Goal: Information Seeking & Learning: Learn about a topic

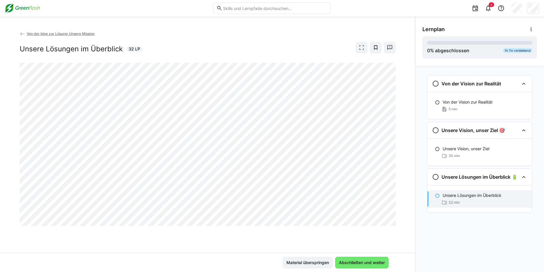
click at [455, 242] on div "Von der Vision zur Realität Von der Vision zur Realität 5 min Unsere Vision, un…" at bounding box center [479, 169] width 129 height 207
click at [362, 259] on span "Abschließen und weiter" at bounding box center [361, 263] width 53 height 12
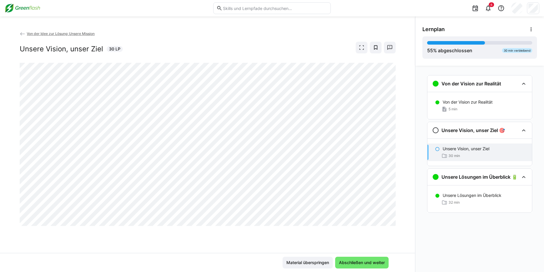
click at [473, 148] on p "Unsere Vision, unser Ziel" at bounding box center [466, 149] width 47 height 6
click at [393, 222] on div at bounding box center [389, 228] width 14 height 12
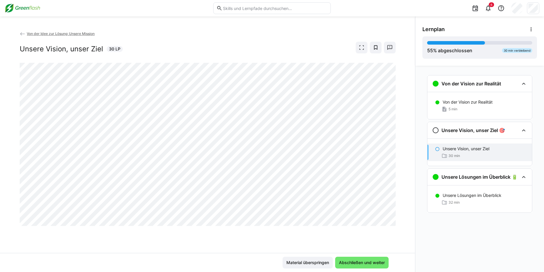
click at [393, 222] on div at bounding box center [389, 228] width 14 height 12
click at [368, 260] on span "Abschließen und weiter" at bounding box center [362, 263] width 48 height 6
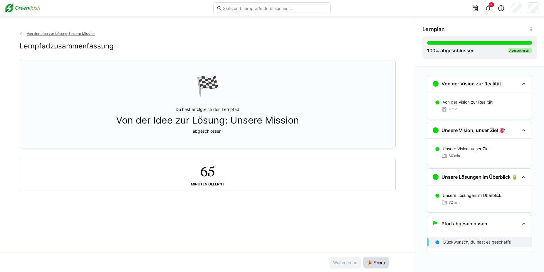
click at [377, 261] on span "🎉 Feiern" at bounding box center [375, 263] width 19 height 6
click at [26, 8] on img at bounding box center [23, 8] width 36 height 9
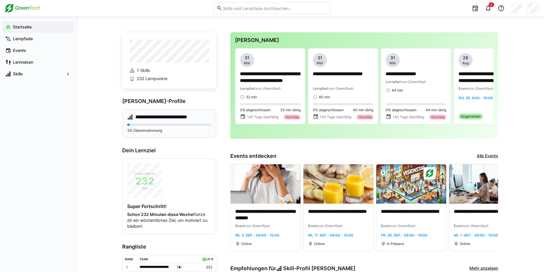
click at [170, 117] on h4 "**********" at bounding box center [167, 117] width 64 height 6
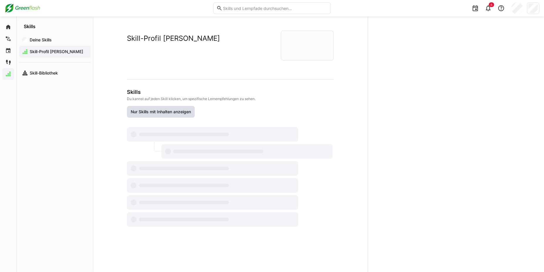
click at [170, 117] on span "Nur Skills mit Inhalten anzeigen" at bounding box center [161, 112] width 68 height 12
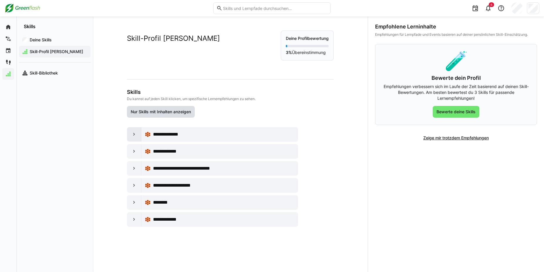
click at [131, 135] on eds-icon at bounding box center [134, 135] width 6 height 6
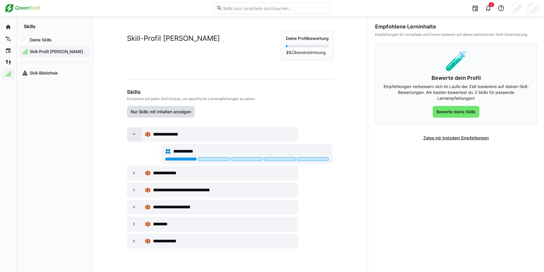
click at [131, 135] on eds-icon at bounding box center [134, 135] width 6 height 6
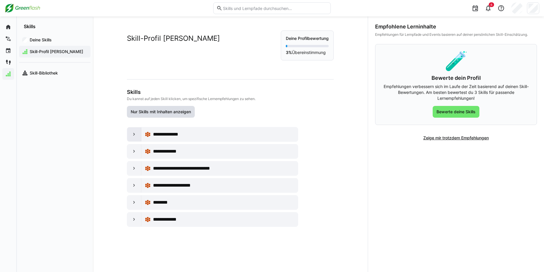
click at [132, 134] on eds-icon at bounding box center [134, 135] width 6 height 6
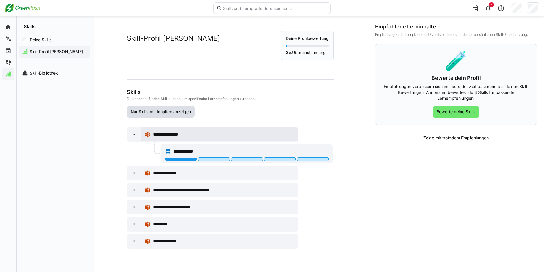
click at [177, 136] on span "**********" at bounding box center [169, 134] width 32 height 7
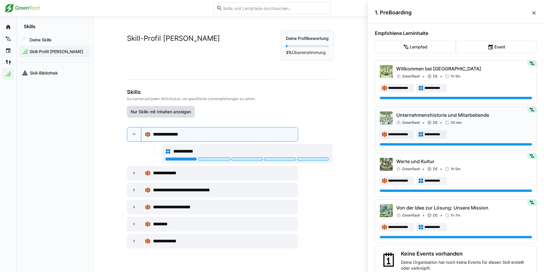
scroll to position [14, 0]
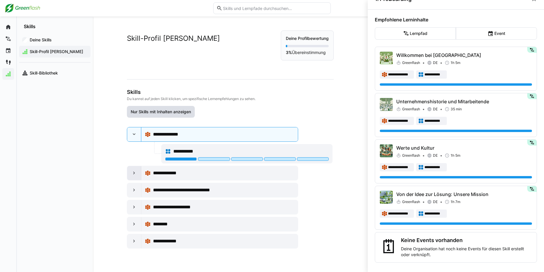
click at [131, 172] on eds-icon at bounding box center [134, 173] width 6 height 6
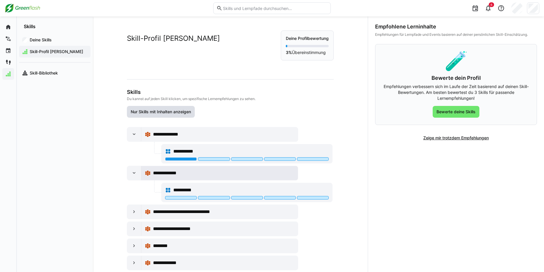
click at [163, 175] on span "**********" at bounding box center [169, 173] width 32 height 7
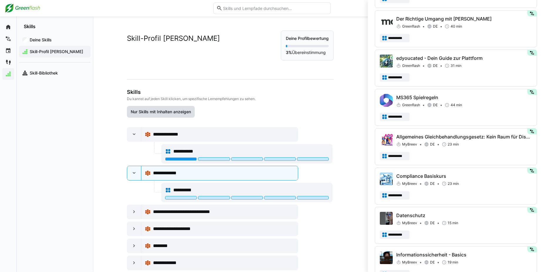
scroll to position [379, 0]
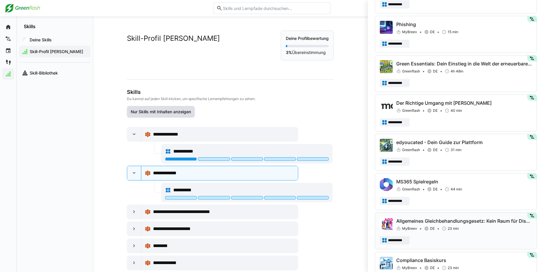
click at [428, 95] on div "**********" at bounding box center [456, 113] width 162 height 36
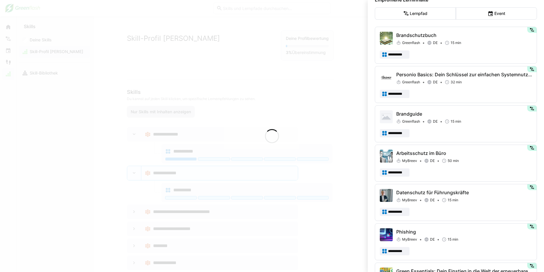
scroll to position [0, 0]
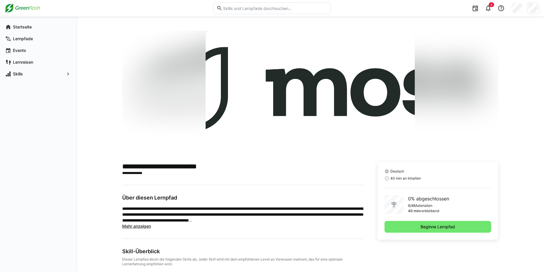
click at [27, 6] on img at bounding box center [23, 8] width 36 height 9
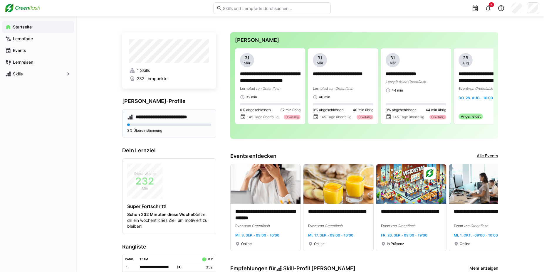
click at [159, 117] on h4 "**********" at bounding box center [167, 117] width 64 height 6
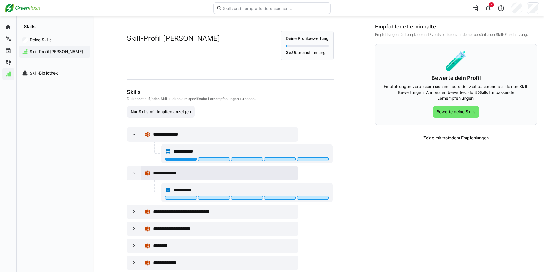
click at [172, 173] on span "**********" at bounding box center [169, 173] width 32 height 7
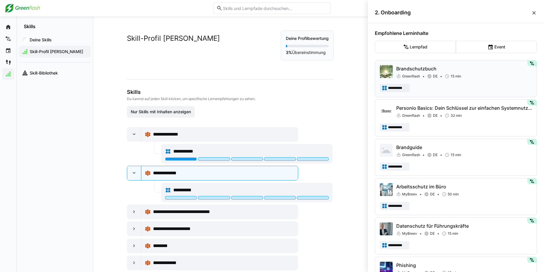
click at [416, 67] on p "Brandschutzbuch" at bounding box center [464, 68] width 136 height 7
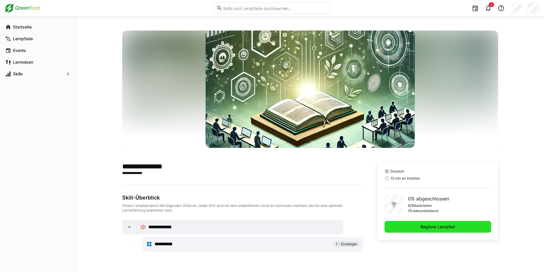
click at [403, 227] on span "Beginne Lernpfad" at bounding box center [438, 227] width 107 height 12
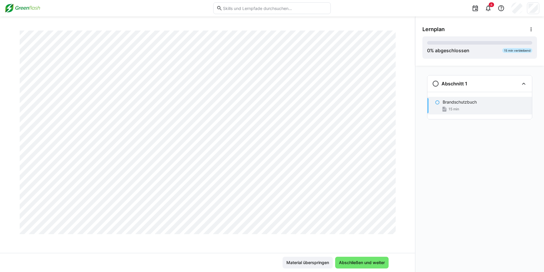
scroll to position [4099, 0]
click at [350, 259] on span "Abschließen und weiter" at bounding box center [361, 263] width 53 height 12
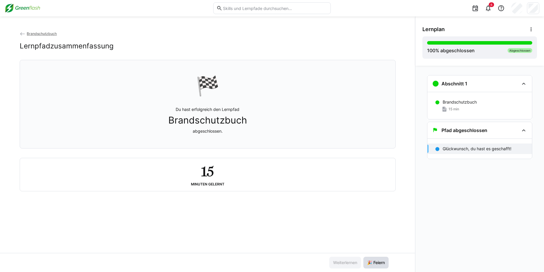
click at [373, 265] on span "🎉 Feiern" at bounding box center [375, 263] width 19 height 6
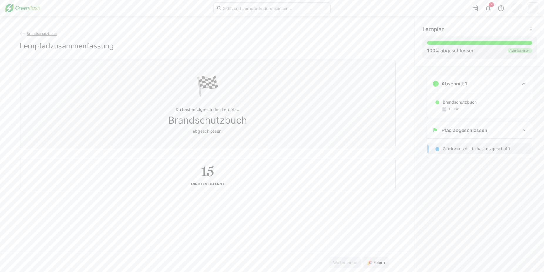
click at [34, 8] on img at bounding box center [23, 8] width 36 height 9
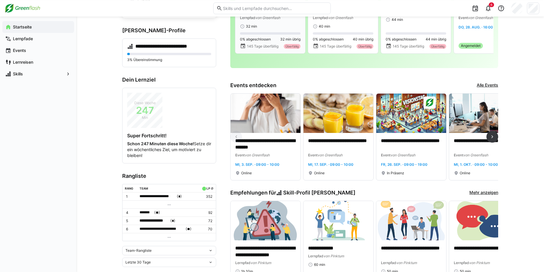
scroll to position [73, 0]
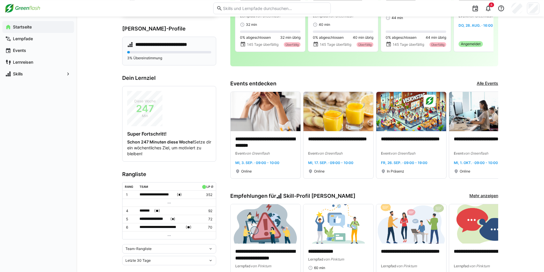
click at [154, 49] on div "**********" at bounding box center [169, 51] width 94 height 29
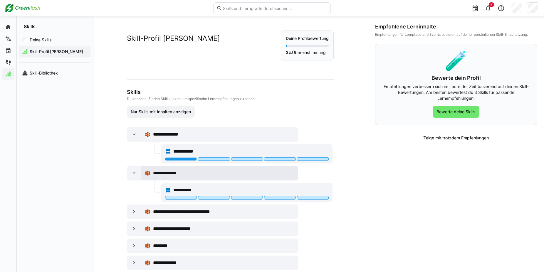
click at [169, 171] on span "**********" at bounding box center [169, 173] width 32 height 7
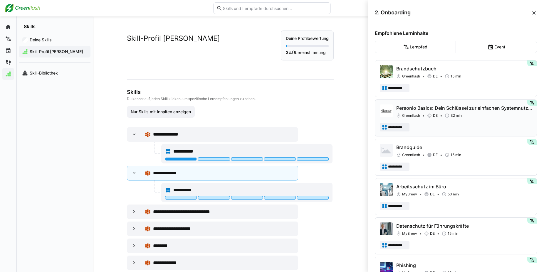
click at [410, 107] on p "Personio Basics: Dein Schlüssel zur einfachen Systemnutzung" at bounding box center [464, 108] width 136 height 7
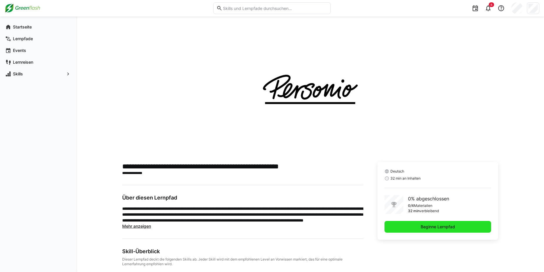
click at [427, 224] on span "Beginne Lernpfad" at bounding box center [438, 227] width 107 height 12
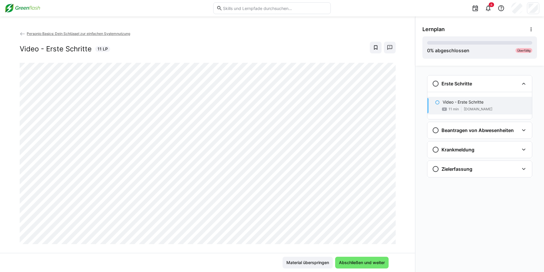
click at [473, 223] on div "Erste Schritte Video - Erste Schritte 11 min [DOMAIN_NAME] Beantragen von Abwes…" at bounding box center [479, 169] width 129 height 207
click at [369, 260] on span "Abschließen und weiter" at bounding box center [362, 263] width 48 height 6
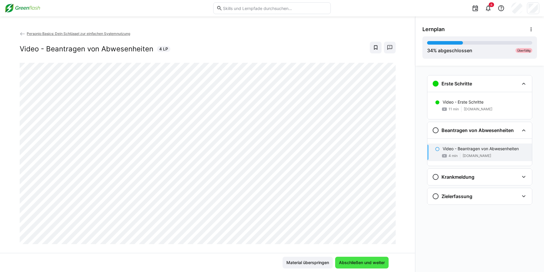
click at [367, 263] on span "Abschließen und weiter" at bounding box center [362, 263] width 48 height 6
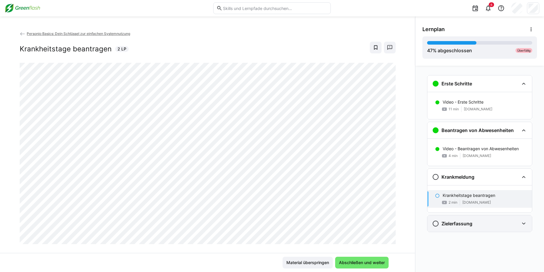
click at [458, 221] on h3 "Zielerfassung" at bounding box center [457, 224] width 31 height 6
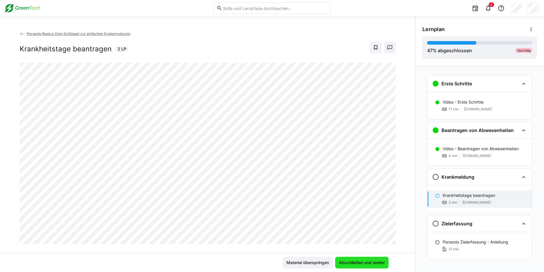
click at [374, 264] on span "Abschließen und weiter" at bounding box center [362, 263] width 48 height 6
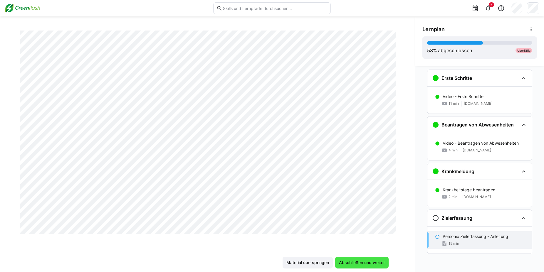
scroll to position [1740, 0]
click at [367, 264] on span "Abschließen und weiter" at bounding box center [362, 263] width 48 height 6
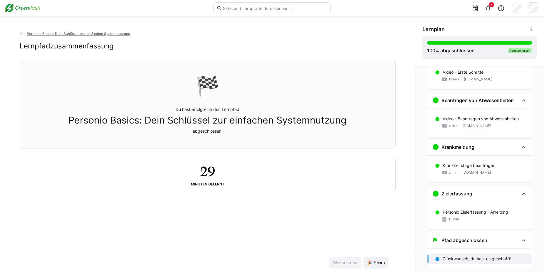
scroll to position [30, 0]
click at [383, 264] on span "🎉 Feiern" at bounding box center [375, 263] width 19 height 6
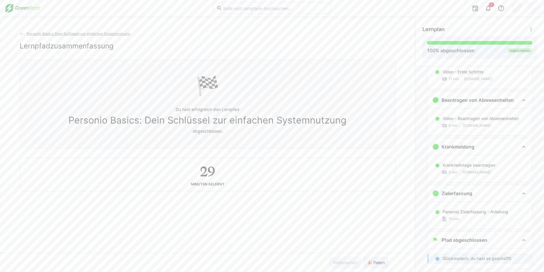
click at [24, 7] on img at bounding box center [23, 8] width 36 height 9
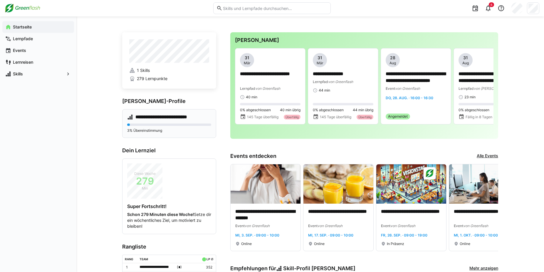
click at [161, 119] on h4 "**********" at bounding box center [167, 117] width 64 height 6
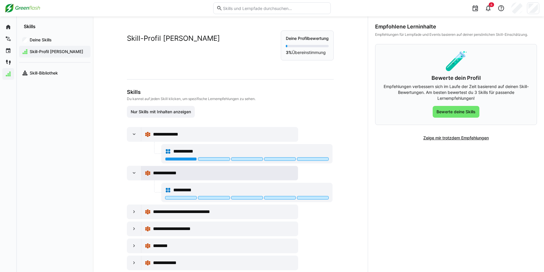
click at [156, 172] on span "**********" at bounding box center [169, 173] width 32 height 7
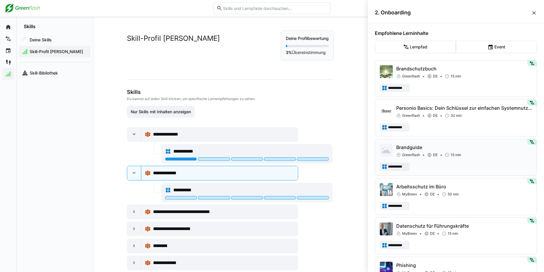
click at [402, 149] on p "Brandguide" at bounding box center [464, 147] width 136 height 7
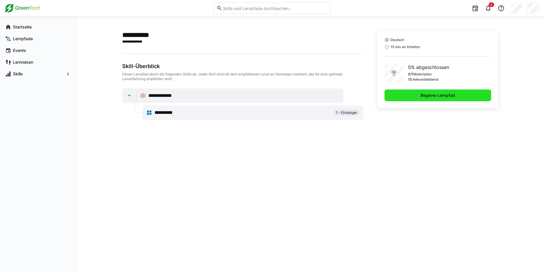
click at [419, 95] on span "Beginne Lernpfad" at bounding box center [438, 96] width 107 height 12
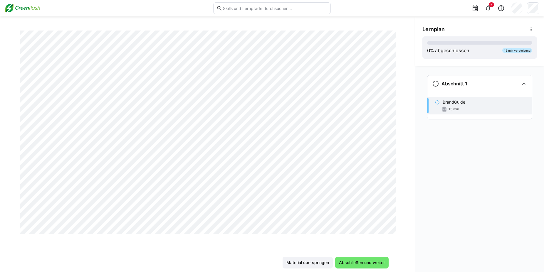
scroll to position [2767, 0]
click at [357, 267] on span "Abschließen und weiter" at bounding box center [361, 263] width 53 height 12
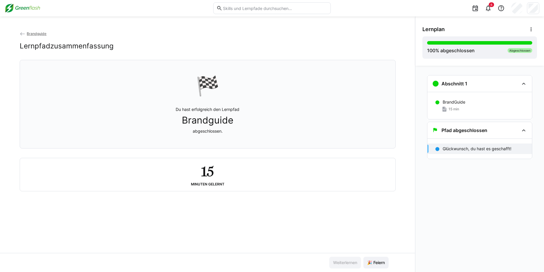
click at [31, 8] on img at bounding box center [23, 8] width 36 height 9
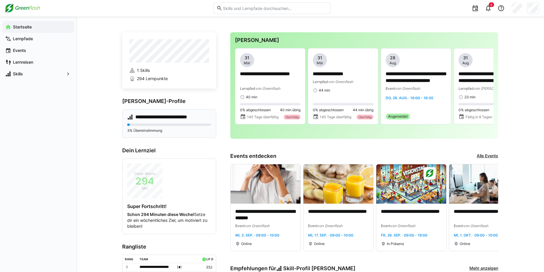
click at [158, 121] on div "**********" at bounding box center [169, 123] width 94 height 29
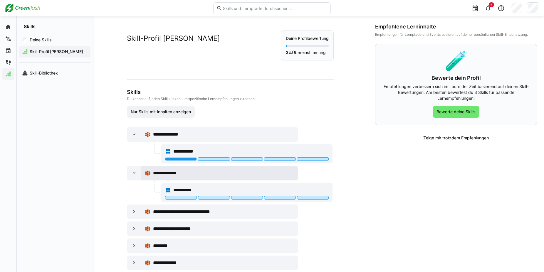
click at [172, 172] on span "**********" at bounding box center [169, 173] width 32 height 7
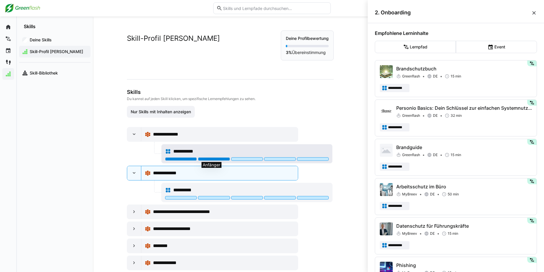
click at [208, 160] on div at bounding box center [214, 159] width 32 height 4
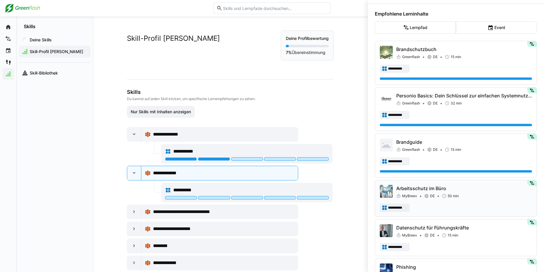
scroll to position [20, 0]
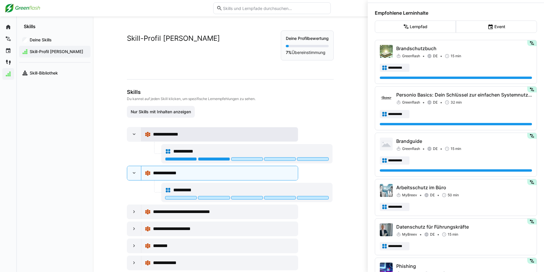
click at [181, 136] on span "**********" at bounding box center [169, 134] width 32 height 7
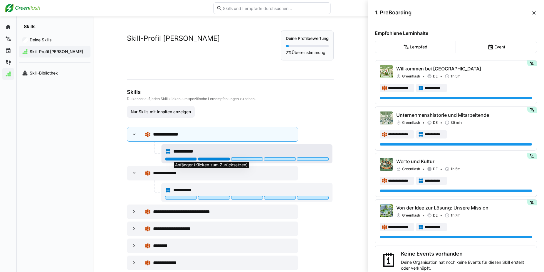
click at [216, 159] on div at bounding box center [214, 159] width 32 height 4
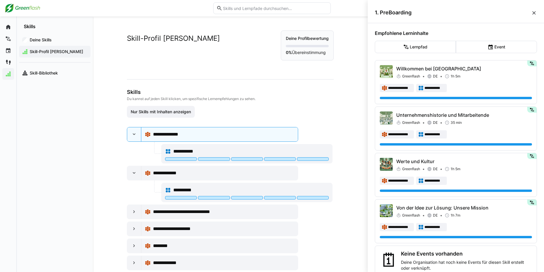
scroll to position [14, 0]
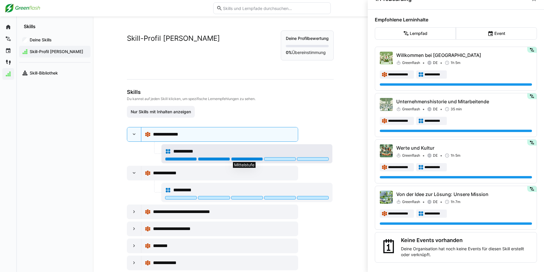
click at [246, 159] on div at bounding box center [247, 159] width 32 height 4
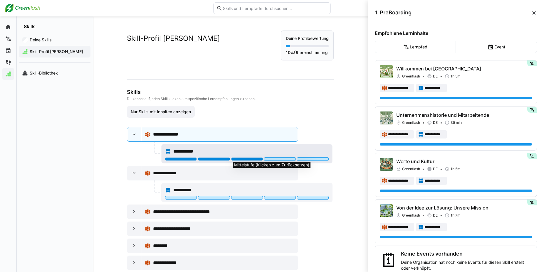
scroll to position [12, 0]
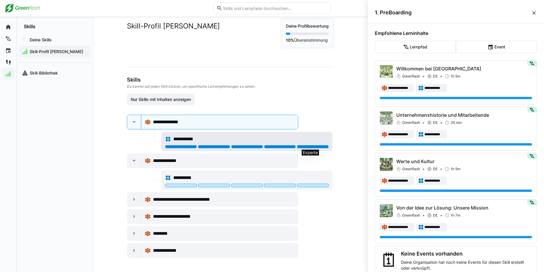
click at [314, 146] on div at bounding box center [313, 147] width 32 height 4
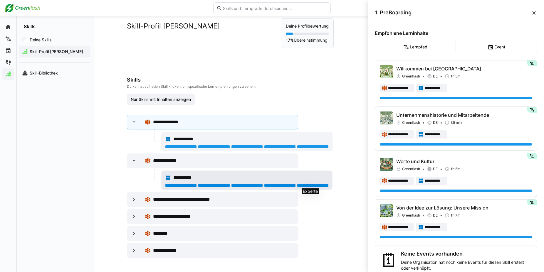
click at [309, 185] on div at bounding box center [313, 186] width 32 height 4
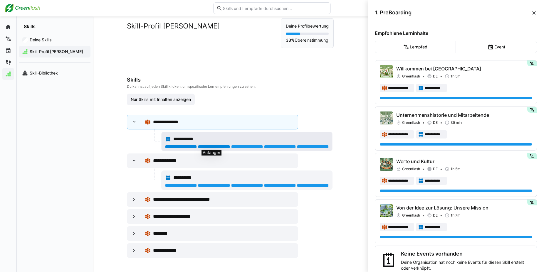
click at [217, 148] on div at bounding box center [214, 147] width 32 height 4
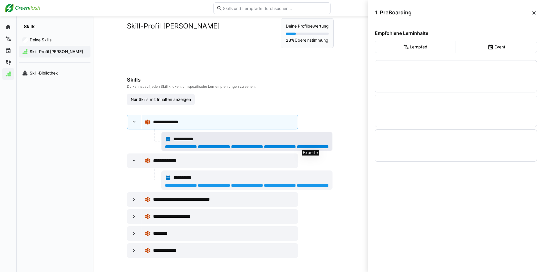
click at [311, 146] on div at bounding box center [313, 147] width 32 height 4
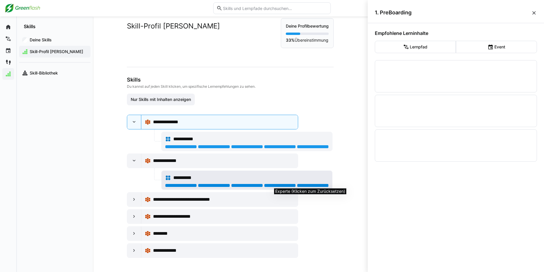
click at [308, 185] on div at bounding box center [313, 186] width 32 height 4
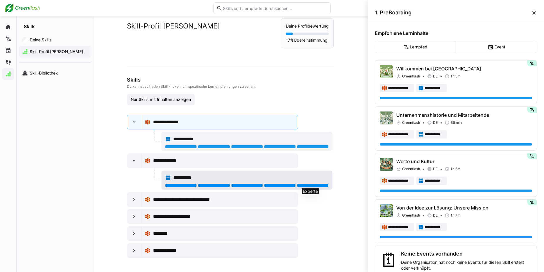
click at [315, 187] on div at bounding box center [313, 186] width 32 height 4
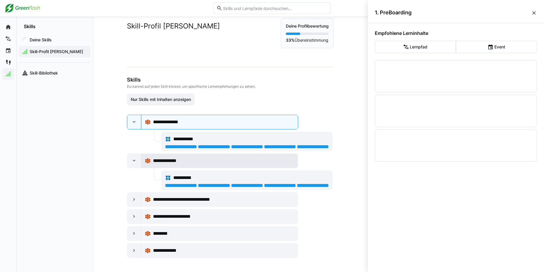
click at [171, 160] on span "**********" at bounding box center [169, 160] width 32 height 7
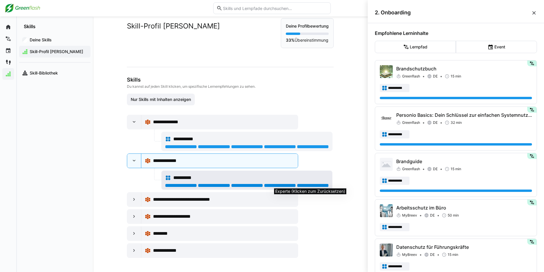
click at [317, 185] on div at bounding box center [313, 186] width 32 height 4
click at [316, 187] on div at bounding box center [313, 186] width 32 height 4
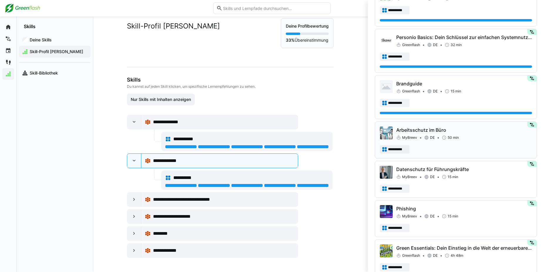
scroll to position [78, 0]
click at [417, 130] on p "Arbeitsschutz im Büro" at bounding box center [464, 129] width 136 height 7
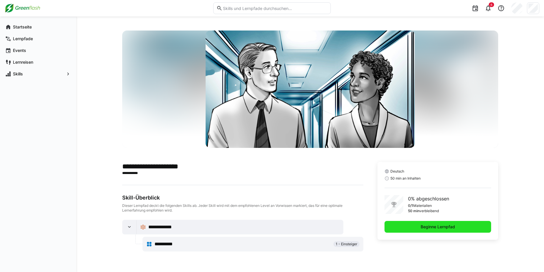
click at [422, 224] on span "Beginne Lernpfad" at bounding box center [438, 227] width 107 height 12
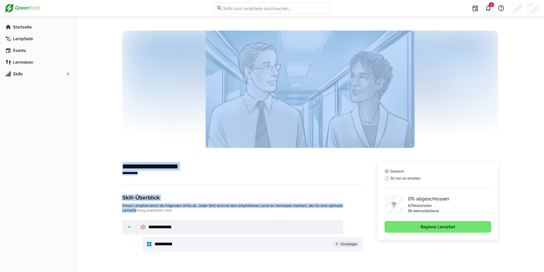
drag, startPoint x: 401, startPoint y: 218, endPoint x: 136, endPoint y: 217, distance: 264.7
click at [76, 217] on nav "Startseite Lernpfade Events Lernreisen Skills" at bounding box center [38, 144] width 76 height 256
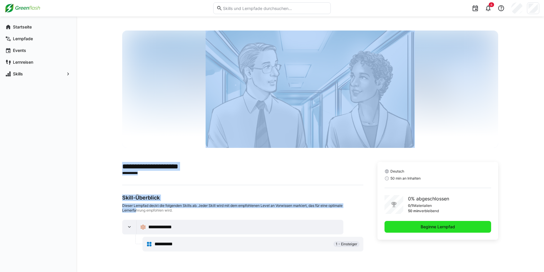
click at [416, 230] on span "Beginne Lernpfad" at bounding box center [438, 227] width 107 height 12
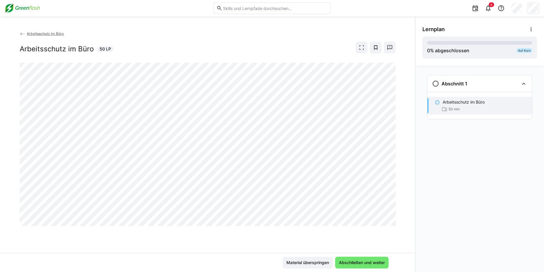
click at [452, 108] on span "50 min" at bounding box center [454, 109] width 11 height 5
click at [36, 33] on span "Arbeitsschutz im Büro" at bounding box center [45, 33] width 37 height 4
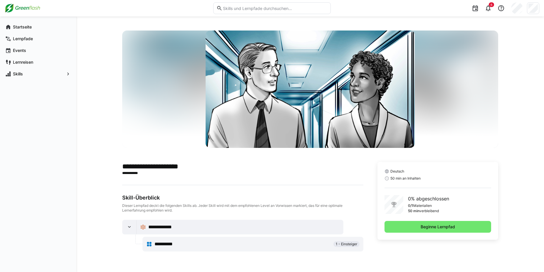
drag, startPoint x: 113, startPoint y: 134, endPoint x: 239, endPoint y: 284, distance: 195.6
click at [239, 272] on html "**********" at bounding box center [272, 136] width 544 height 272
click at [409, 253] on app-learning-path-details-component "**********" at bounding box center [310, 145] width 376 height 228
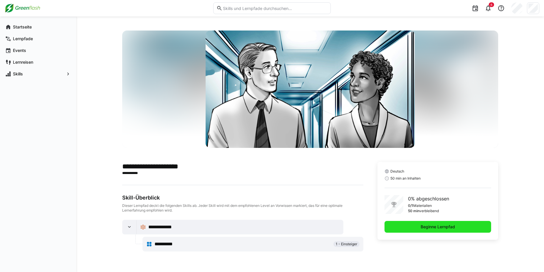
click at [410, 227] on span "Beginne Lernpfad" at bounding box center [438, 227] width 107 height 12
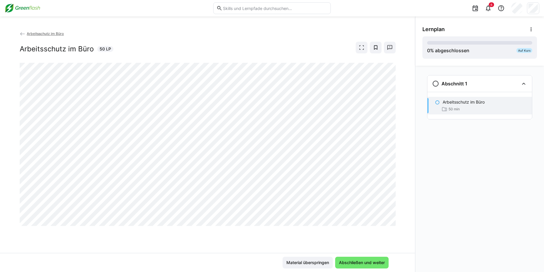
click at [392, 224] on div at bounding box center [389, 228] width 14 height 12
click at [351, 260] on span "Abschließen und weiter" at bounding box center [362, 263] width 48 height 6
click at [460, 108] on span "50 min" at bounding box center [454, 109] width 11 height 5
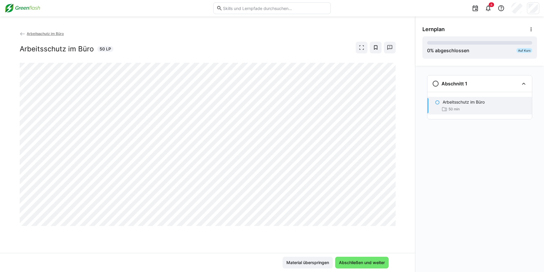
click at [460, 108] on span "50 min" at bounding box center [454, 109] width 11 height 5
click at [41, 32] on span "Arbeitsschutz im Büro" at bounding box center [45, 33] width 37 height 4
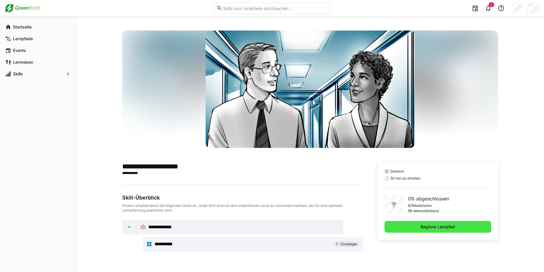
click at [442, 228] on span "Beginne Lernpfad" at bounding box center [438, 227] width 36 height 6
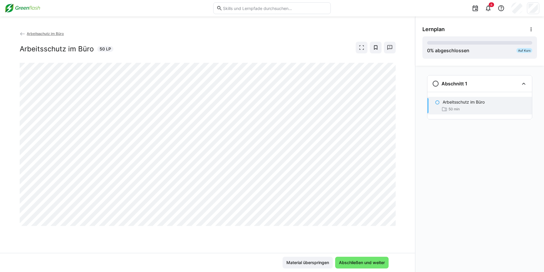
click at [467, 103] on p "Arbeitsschutz im Büro" at bounding box center [464, 102] width 42 height 6
click at [348, 267] on span "Abschließen und weiter" at bounding box center [361, 263] width 53 height 12
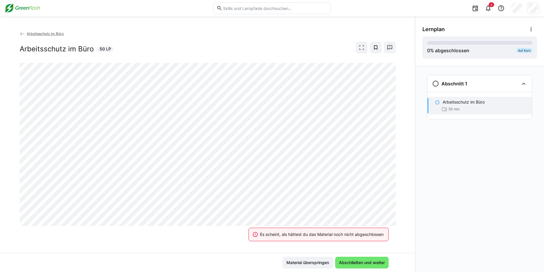
click at [389, 222] on div "Es scheint, als hättest du das Material noch nicht abgeschlossen" at bounding box center [319, 235] width 154 height 26
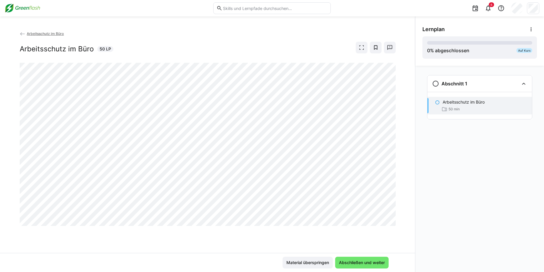
click at [384, 228] on div at bounding box center [389, 228] width 14 height 12
click at [394, 223] on div at bounding box center [389, 228] width 14 height 12
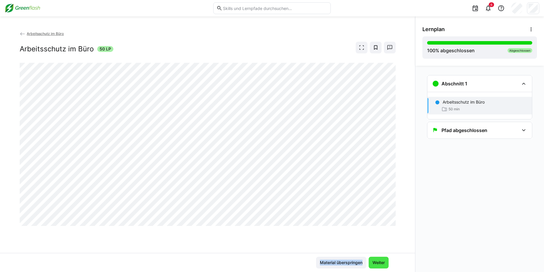
click at [377, 264] on span "Weiter" at bounding box center [379, 263] width 14 height 6
click at [494, 219] on div "Abschnitt 1 Arbeitsschutz im Büro 50 min Pfad abgeschlossen Congratulations, yo…" at bounding box center [479, 169] width 129 height 207
click at [373, 263] on span "Weiter" at bounding box center [379, 263] width 14 height 6
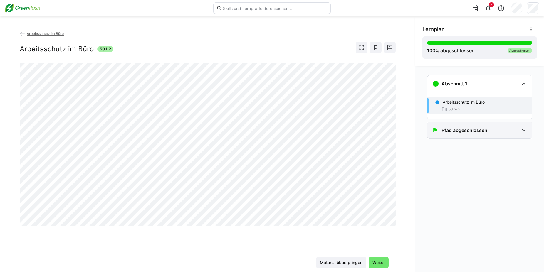
click at [526, 133] on eds-icon at bounding box center [523, 130] width 7 height 7
click at [502, 155] on div "Congratulations, you've made it!" at bounding box center [480, 149] width 105 height 20
click at [503, 150] on p "Congratulations, you've made it!" at bounding box center [474, 149] width 62 height 6
click at [29, 9] on img at bounding box center [23, 8] width 36 height 9
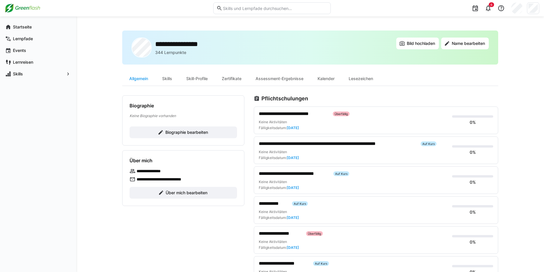
click at [27, 9] on img at bounding box center [23, 8] width 36 height 9
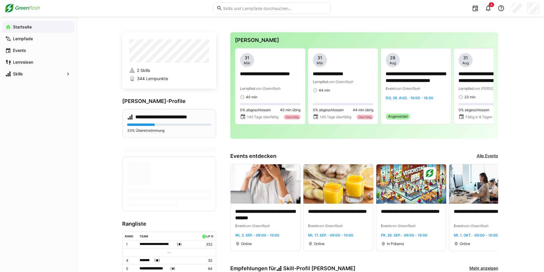
click at [167, 115] on h4 "**********" at bounding box center [167, 117] width 64 height 6
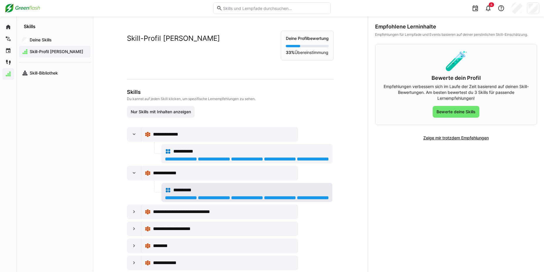
click at [221, 193] on div "**********" at bounding box center [250, 190] width 155 height 7
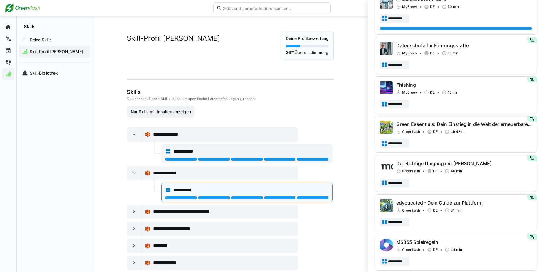
scroll to position [225, 0]
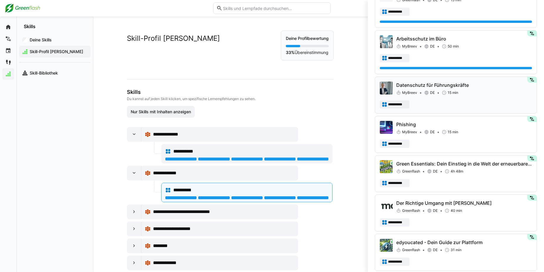
click at [422, 93] on div "MyBreev DE 15 min" at bounding box center [464, 93] width 136 height 6
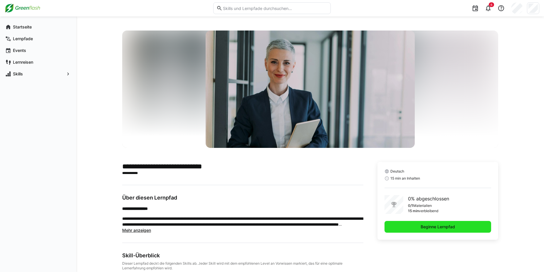
click at [431, 226] on span "Beginne Lernpfad" at bounding box center [438, 227] width 36 height 6
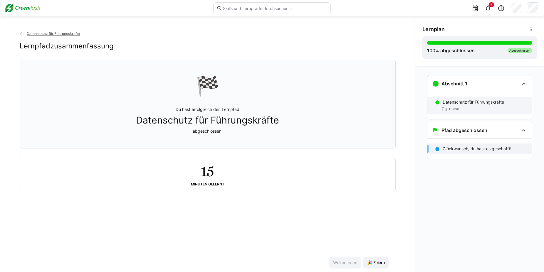
click at [465, 105] on p "Datenschutz für Führungskräfte" at bounding box center [473, 102] width 61 height 6
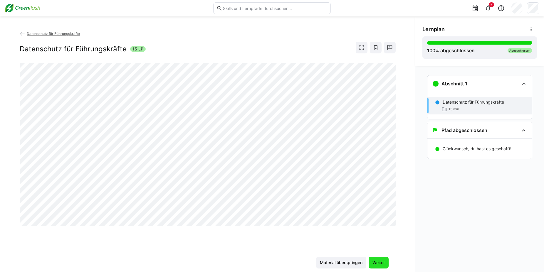
click at [377, 264] on span "Weiter" at bounding box center [379, 263] width 14 height 6
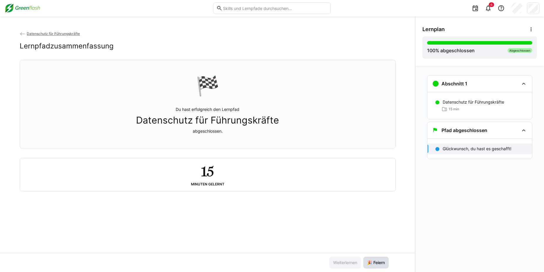
click at [377, 264] on span "🎉 Feiern" at bounding box center [375, 263] width 19 height 6
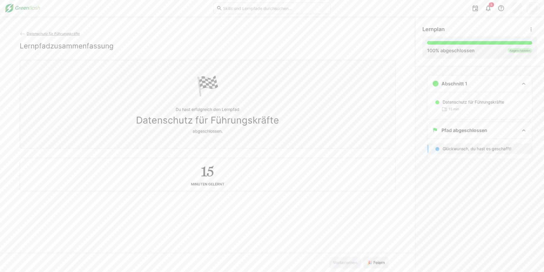
click at [59, 31] on app-back-navigation "Datenschutz für Führungskräfte" at bounding box center [208, 34] width 376 height 6
click at [59, 33] on span "Datenschutz für Führungskräfte" at bounding box center [53, 33] width 53 height 4
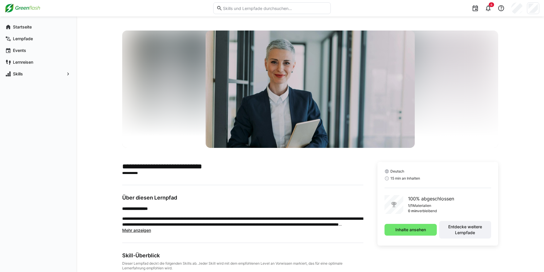
click at [25, 11] on img at bounding box center [23, 8] width 36 height 9
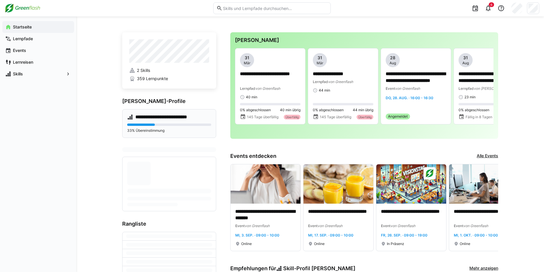
click at [166, 120] on h4 "**********" at bounding box center [167, 117] width 64 height 6
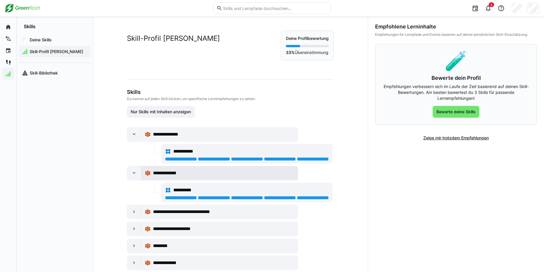
click at [171, 173] on span "**********" at bounding box center [169, 173] width 32 height 7
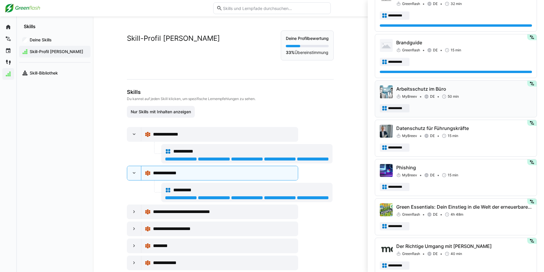
scroll to position [120, 0]
click at [411, 90] on p "Arbeitsschutz im Büro" at bounding box center [464, 88] width 136 height 7
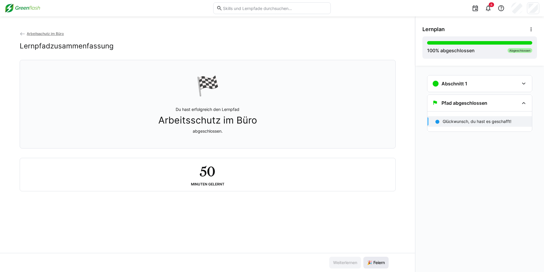
click at [373, 264] on span "🎉 Feiern" at bounding box center [375, 263] width 19 height 6
click at [10, 9] on img at bounding box center [23, 8] width 36 height 9
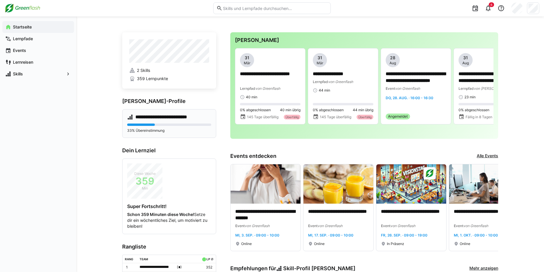
click at [158, 121] on div "**********" at bounding box center [169, 123] width 94 height 29
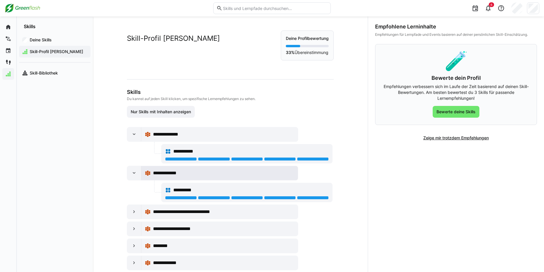
click at [178, 172] on span "**********" at bounding box center [169, 173] width 32 height 7
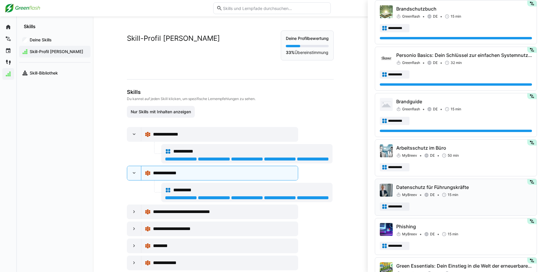
scroll to position [111, 0]
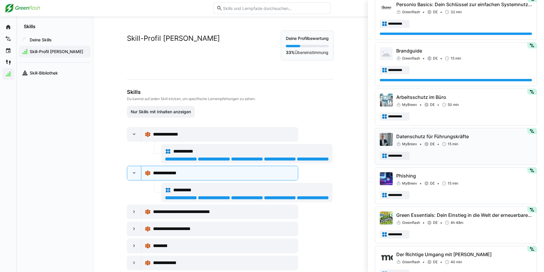
click at [445, 190] on div "**********" at bounding box center [456, 185] width 152 height 27
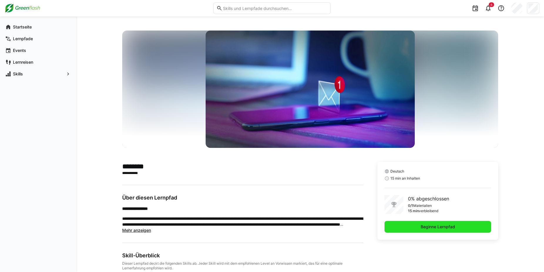
click at [428, 228] on span "Beginne Lernpfad" at bounding box center [438, 227] width 36 height 6
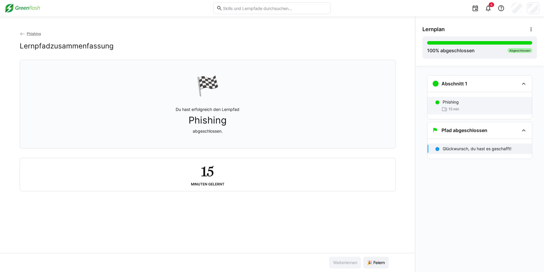
click at [441, 102] on div "Phishing 15 min" at bounding box center [480, 106] width 105 height 18
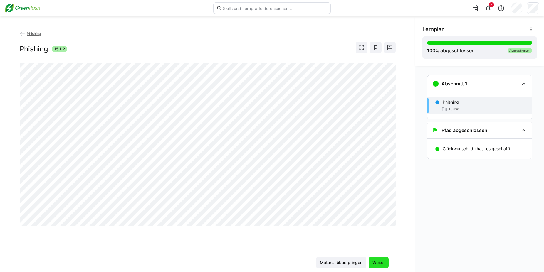
click at [377, 262] on span "Weiter" at bounding box center [379, 263] width 14 height 6
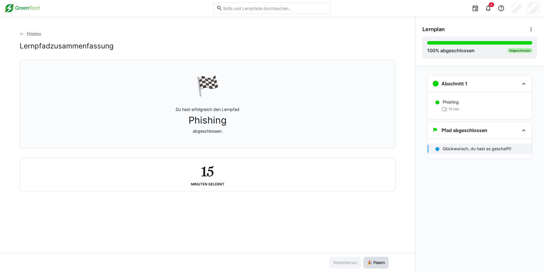
click at [377, 262] on span "🎉 Feiern" at bounding box center [375, 263] width 19 height 6
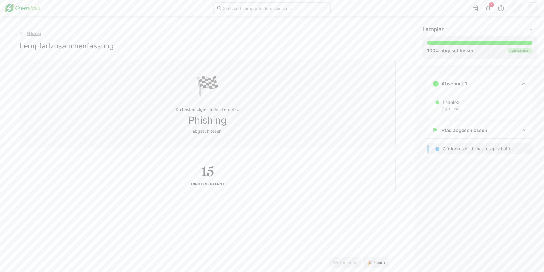
click at [36, 35] on span "Phishing" at bounding box center [34, 33] width 14 height 4
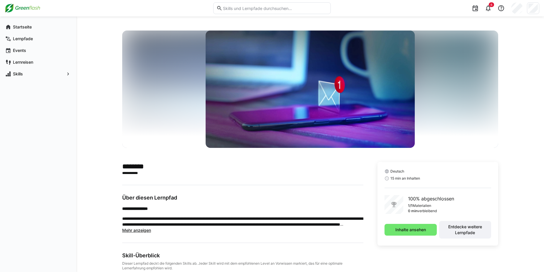
click at [18, 7] on img at bounding box center [23, 8] width 36 height 9
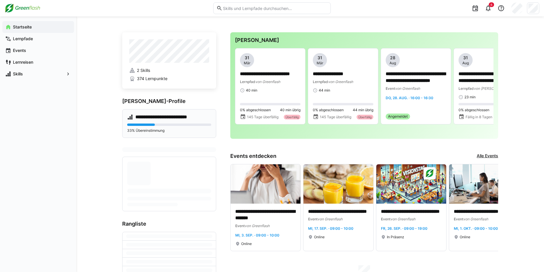
click at [185, 115] on h4 "**********" at bounding box center [167, 117] width 64 height 6
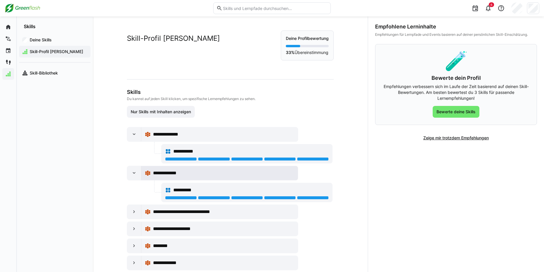
click at [180, 176] on span "**********" at bounding box center [169, 173] width 32 height 7
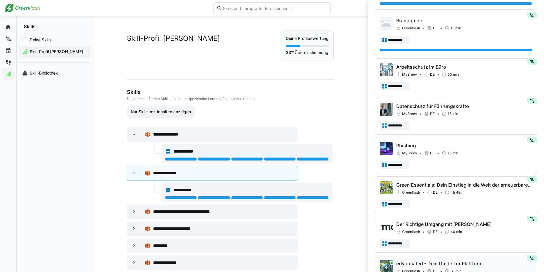
scroll to position [141, 0]
click at [440, 187] on p "Green Essentials: Dein Einstieg in die Welt der erneuerbaren Energien" at bounding box center [464, 185] width 136 height 7
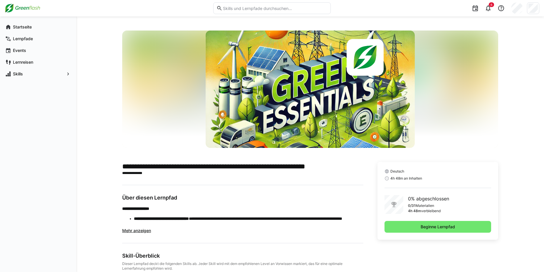
click at [138, 231] on span "Mehr anzeigen" at bounding box center [136, 230] width 29 height 5
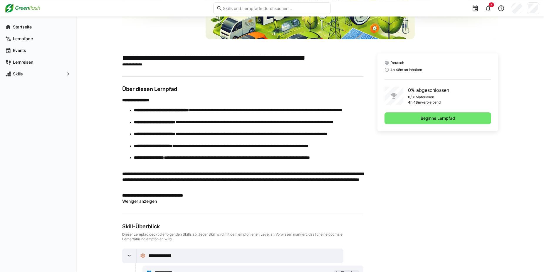
scroll to position [109, 0]
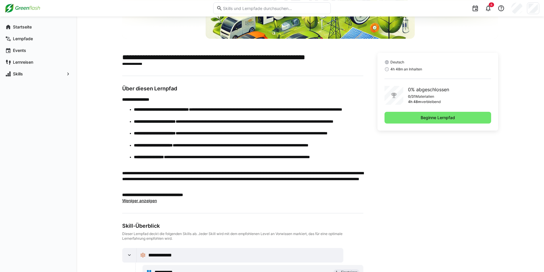
click at [147, 203] on span "Weniger anzeigen" at bounding box center [139, 200] width 35 height 5
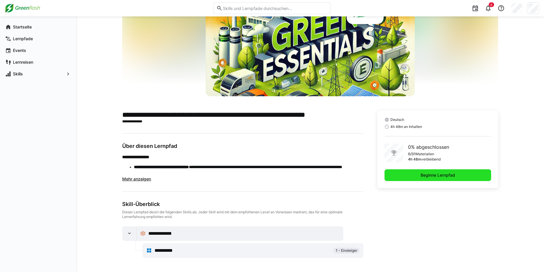
click at [421, 177] on span "Beginne Lernpfad" at bounding box center [438, 175] width 36 height 6
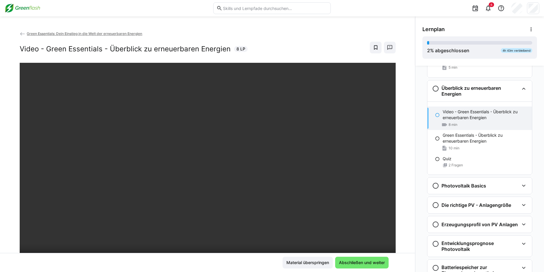
scroll to position [101, 0]
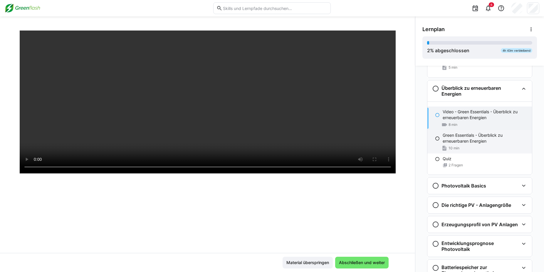
click at [488, 142] on p "Green Essentials - Überblick zu erneuerbaren Energien" at bounding box center [485, 139] width 85 height 12
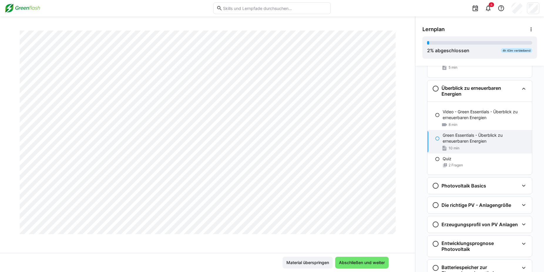
scroll to position [1095, 0]
click at [448, 163] on div "2 Fragen" at bounding box center [485, 165] width 85 height 5
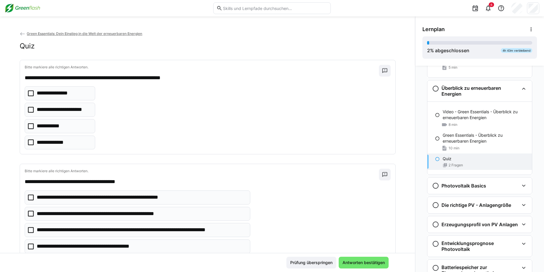
click at [29, 95] on icon at bounding box center [31, 93] width 6 height 6
click at [27, 131] on eds-checkbox "**********" at bounding box center [60, 126] width 71 height 14
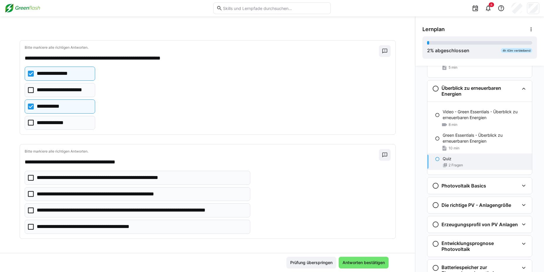
click at [28, 213] on icon at bounding box center [31, 211] width 6 height 6
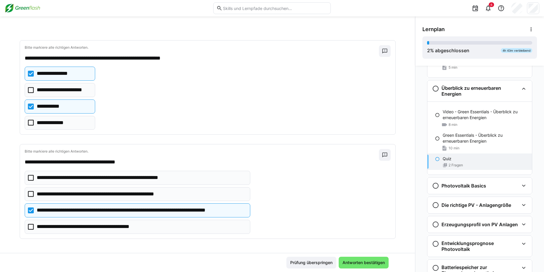
click at [29, 232] on eds-checkbox "**********" at bounding box center [138, 227] width 226 height 14
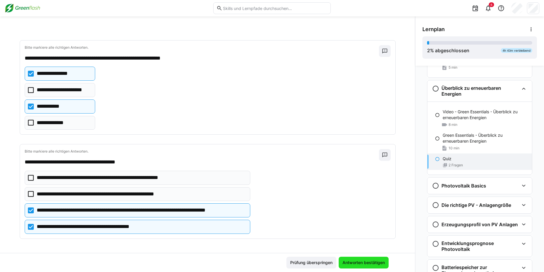
click at [357, 265] on span "Antworten bestätigen" at bounding box center [364, 263] width 44 height 6
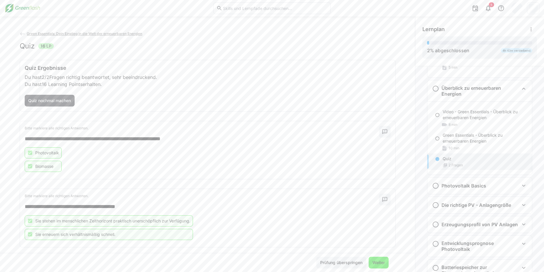
click at [384, 259] on span "Weiter" at bounding box center [379, 263] width 20 height 12
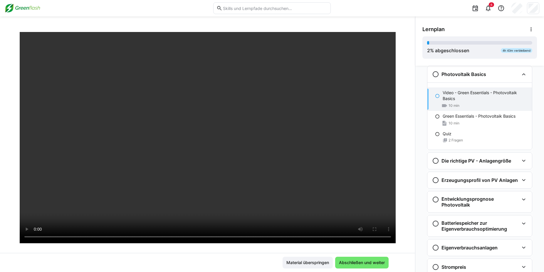
scroll to position [30, 0]
